Goal: Book appointment/travel/reservation

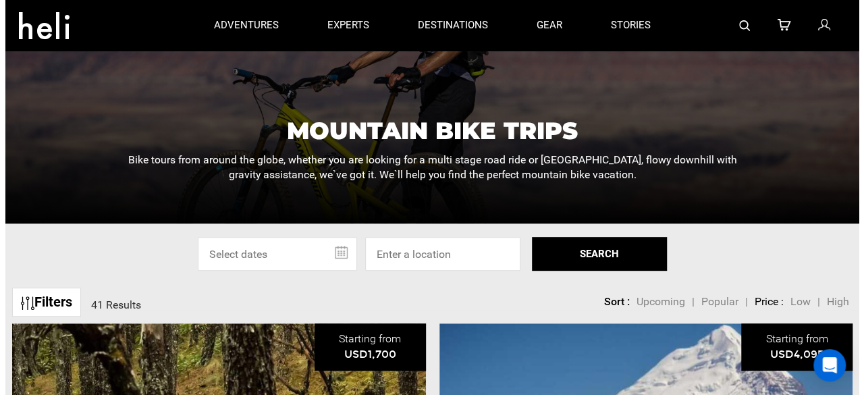
scroll to position [135, 0]
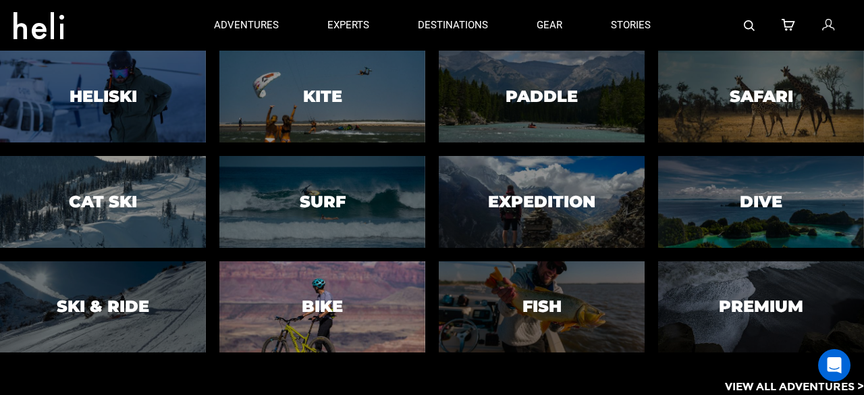
click at [330, 303] on h3 "Bike" at bounding box center [322, 307] width 41 height 18
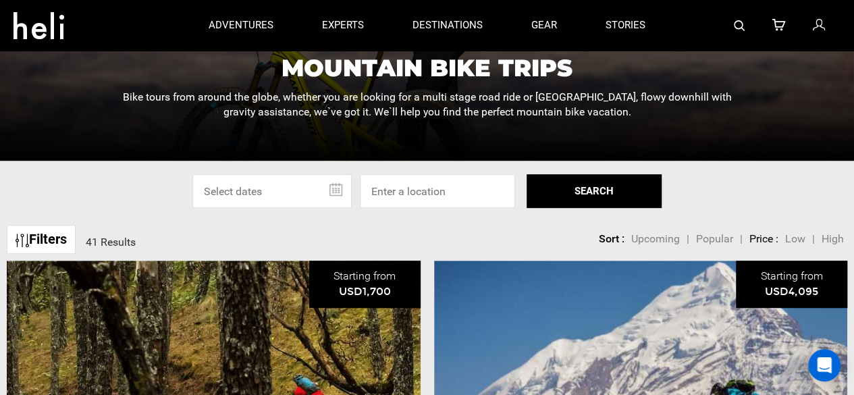
scroll to position [202, 0]
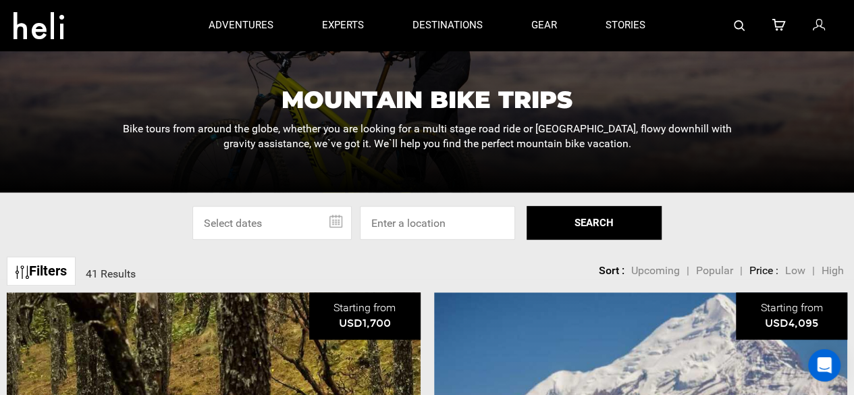
click at [331, 221] on input "text" at bounding box center [271, 223] width 159 height 34
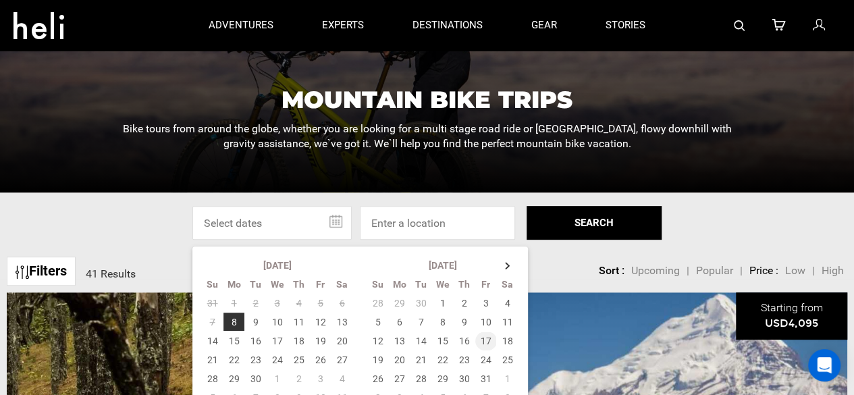
click at [482, 341] on td "17" at bounding box center [486, 340] width 22 height 19
click at [485, 358] on td "24" at bounding box center [486, 359] width 22 height 19
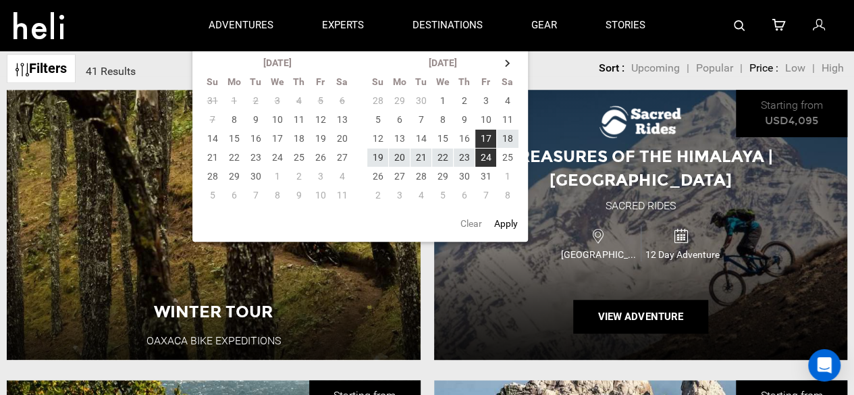
scroll to position [270, 0]
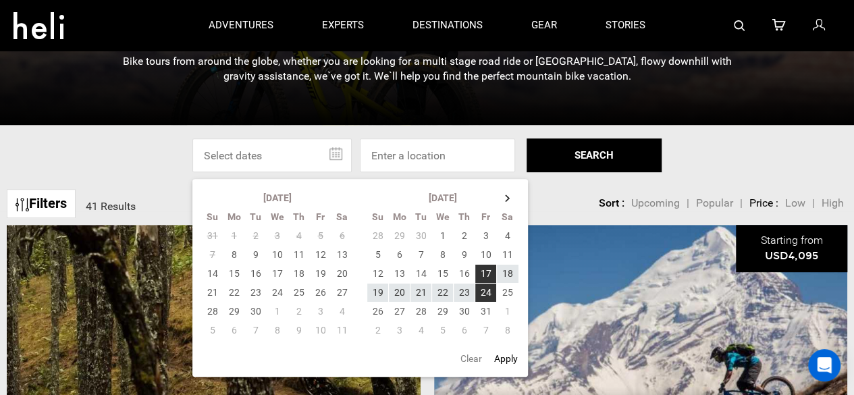
click at [505, 356] on button "Apply" at bounding box center [506, 358] width 32 height 24
type input "[DATE] - [DATE]"
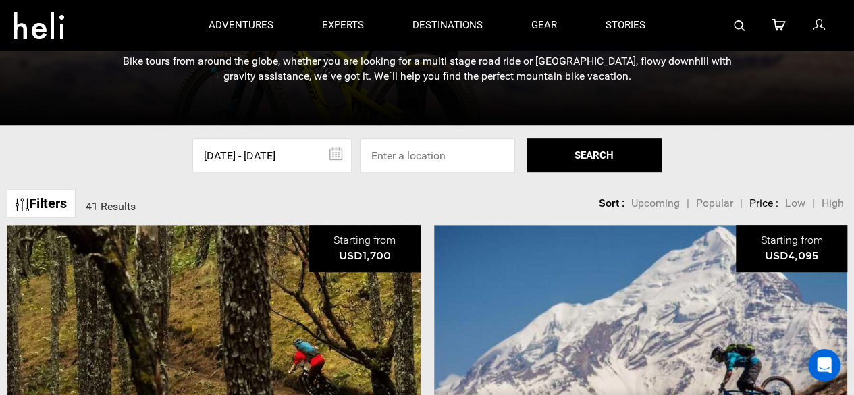
click at [605, 154] on button "SEARCH" at bounding box center [593, 155] width 135 height 34
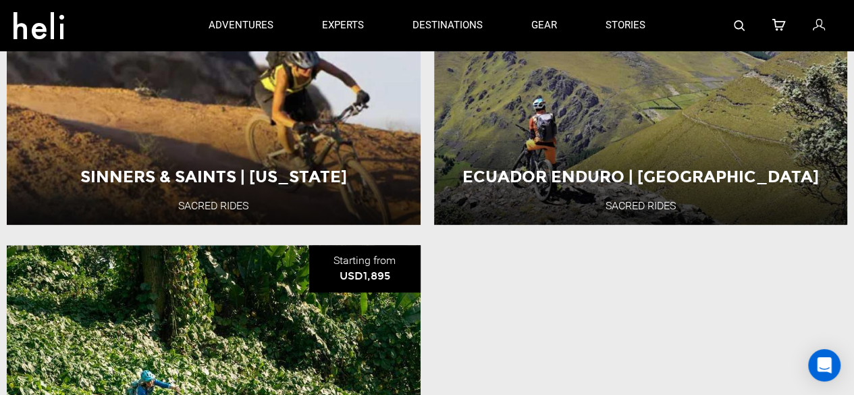
scroll to position [202, 0]
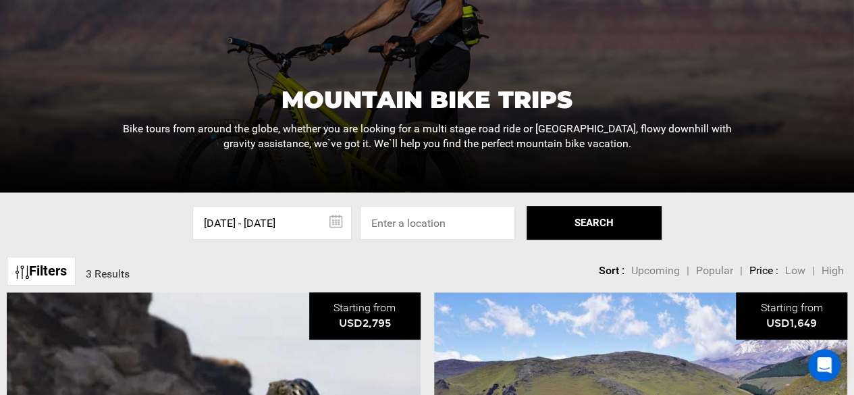
scroll to position [270, 0]
